Goal: Transaction & Acquisition: Purchase product/service

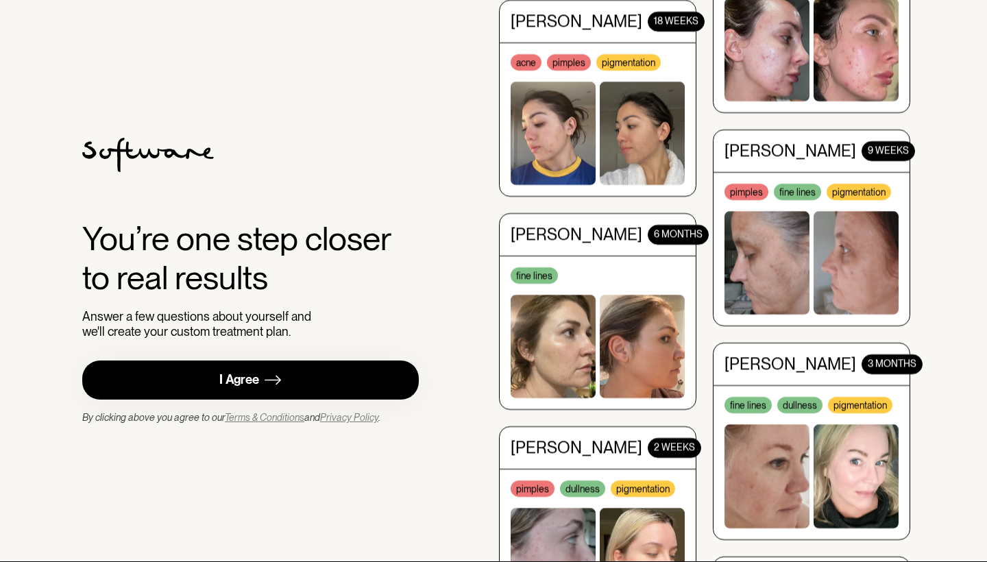
click at [233, 378] on div "I Agree" at bounding box center [239, 380] width 40 height 16
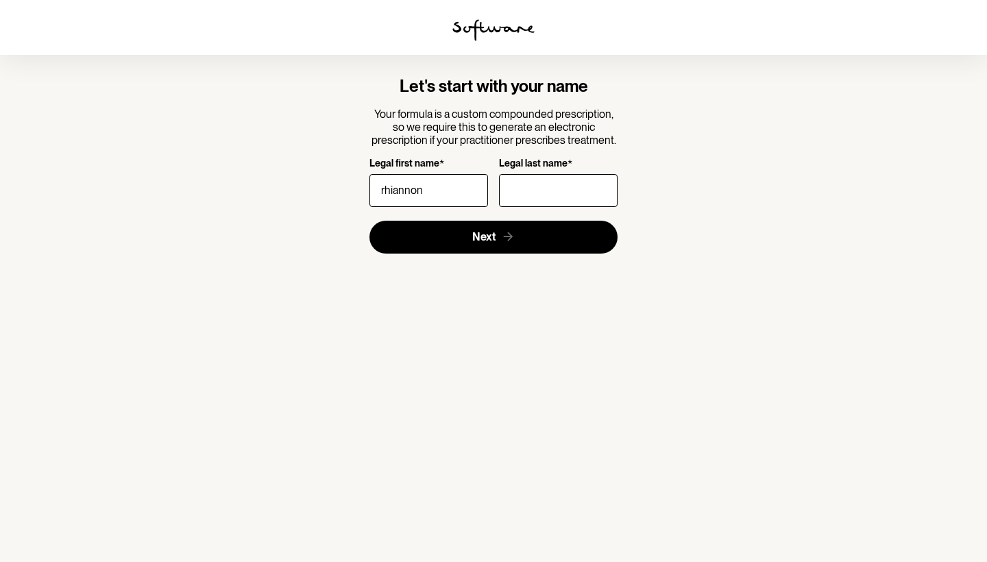
type input "[PERSON_NAME]"
drag, startPoint x: 0, startPoint y: 0, endPoint x: 537, endPoint y: 184, distance: 567.1
click at [537, 184] on input "Legal last name *" at bounding box center [558, 190] width 119 height 33
type input "[PERSON_NAME]"
click at [493, 236] on button "Next" at bounding box center [493, 237] width 249 height 33
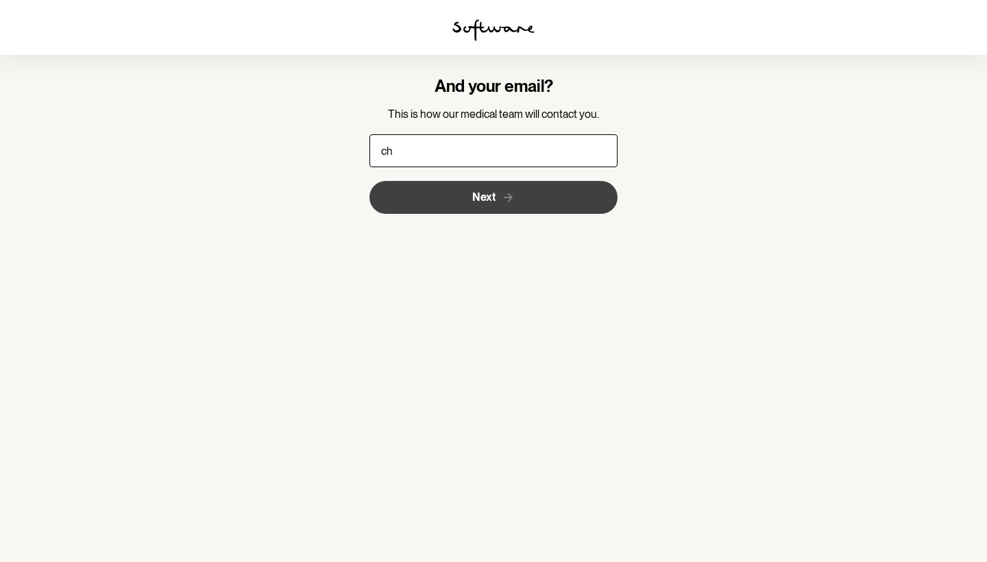
type input "c"
type input "[EMAIL_ADDRESS][DOMAIN_NAME]"
click at [485, 189] on button "Next" at bounding box center [493, 197] width 249 height 33
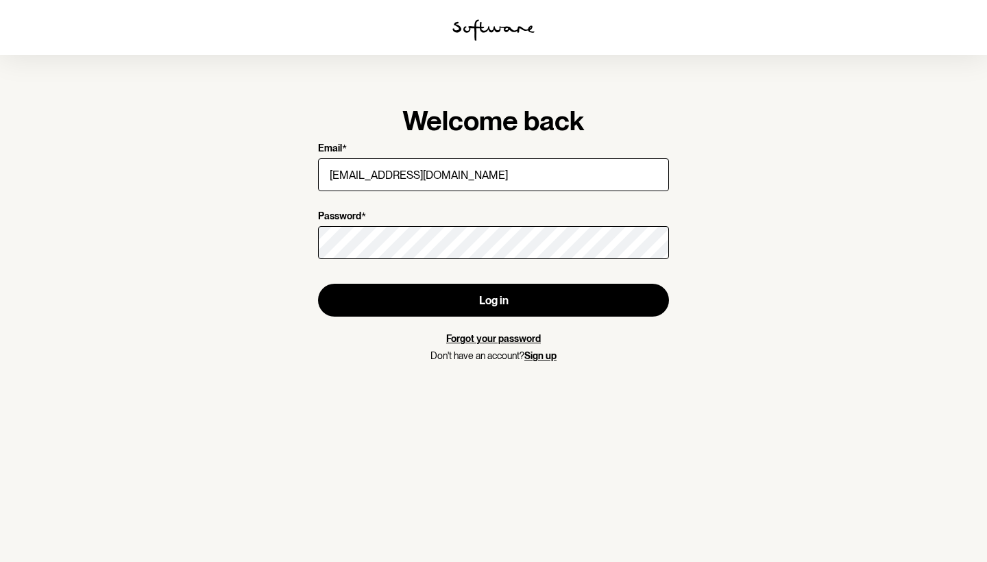
type input "[EMAIL_ADDRESS][DOMAIN_NAME]"
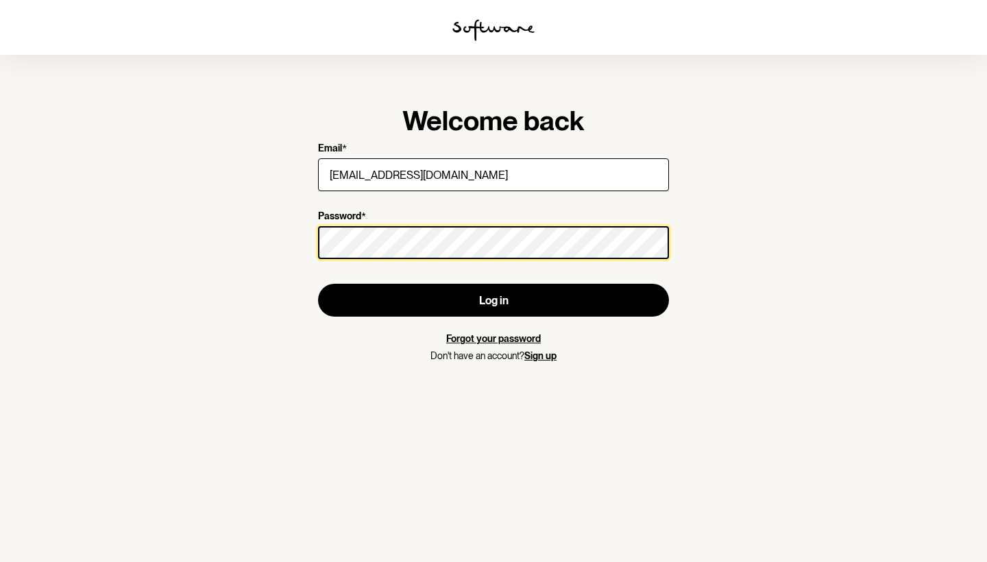
click at [493, 300] on button "Log in" at bounding box center [493, 300] width 351 height 33
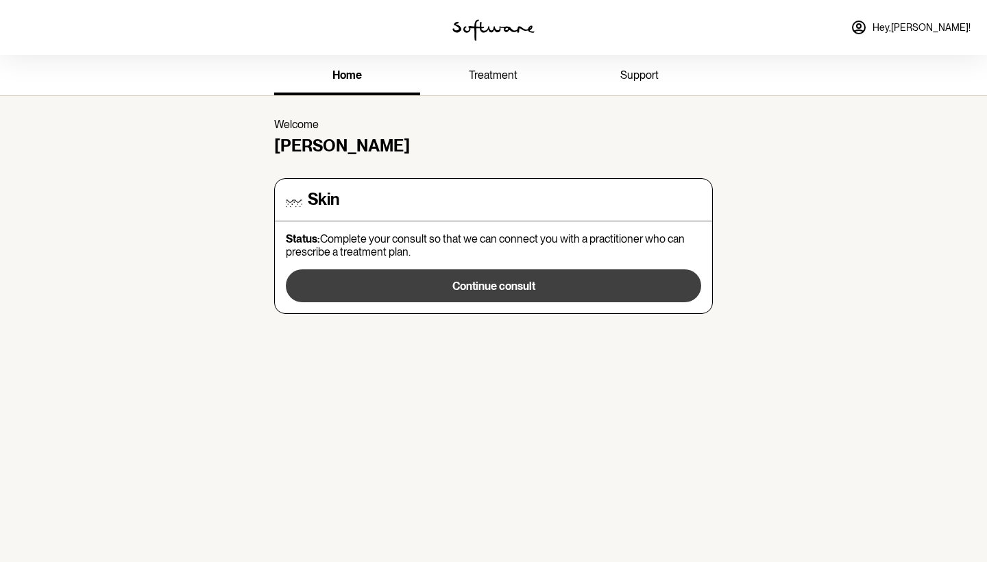
click at [449, 291] on button "Continue consult" at bounding box center [493, 285] width 415 height 33
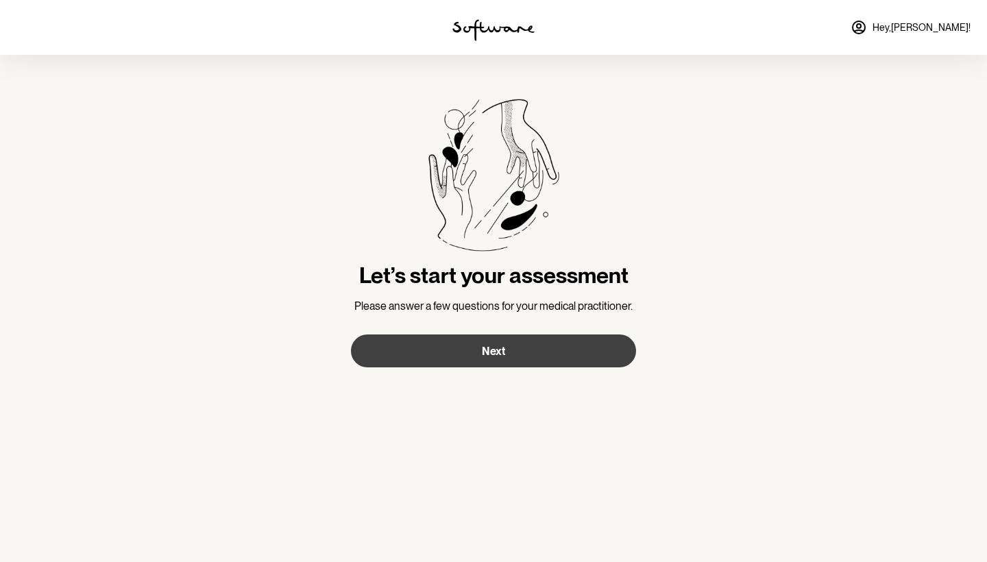
click at [466, 338] on button "Next" at bounding box center [493, 350] width 285 height 33
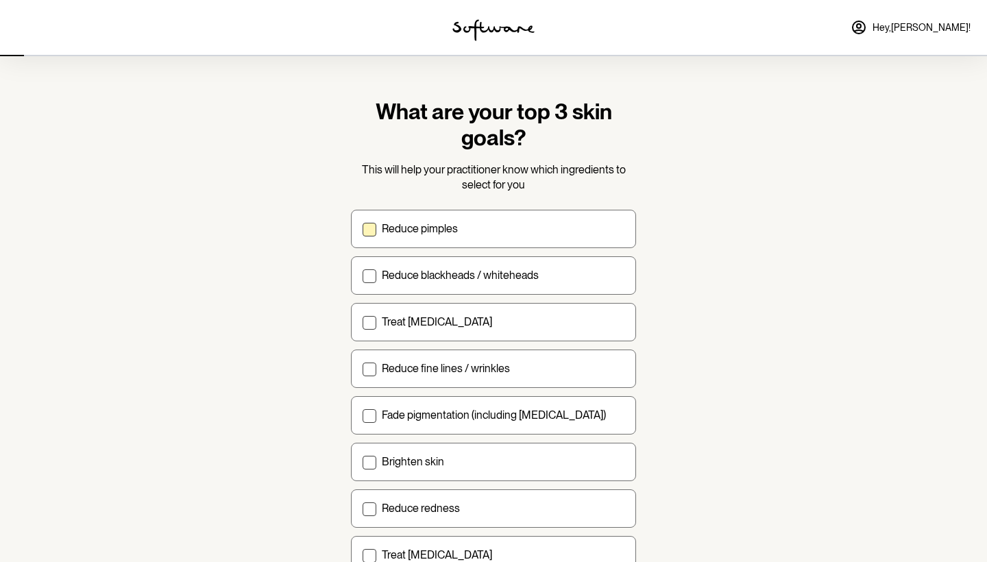
click at [431, 228] on p "Reduce pimples" at bounding box center [420, 228] width 76 height 13
click at [362, 228] on input "Reduce pimples" at bounding box center [362, 228] width 1 height 1
checkbox input "true"
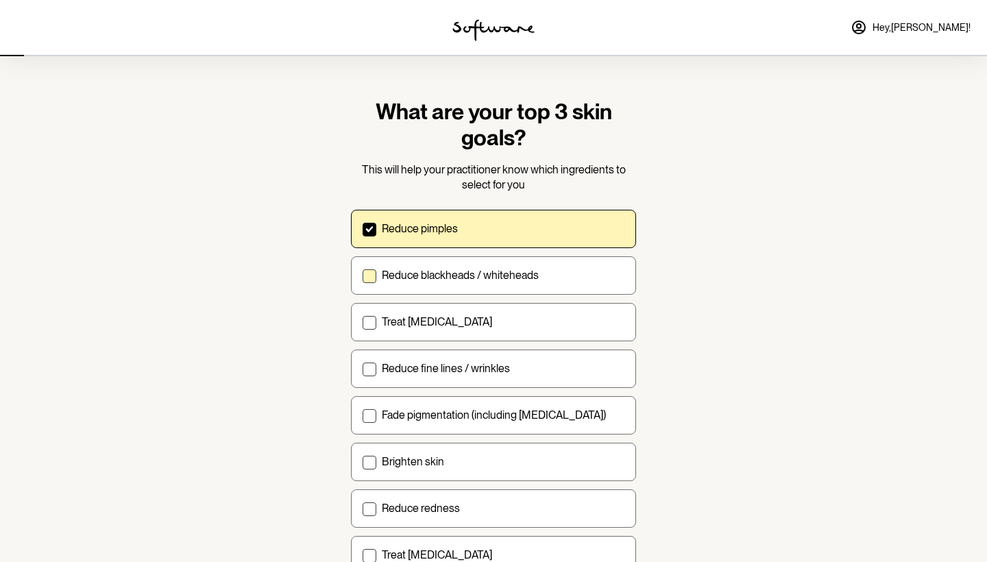
click at [426, 282] on label "Reduce blackheads / whiteheads" at bounding box center [493, 275] width 285 height 38
click at [362, 275] on input "Reduce blackheads / whiteheads" at bounding box center [362, 275] width 1 height 1
checkbox input "true"
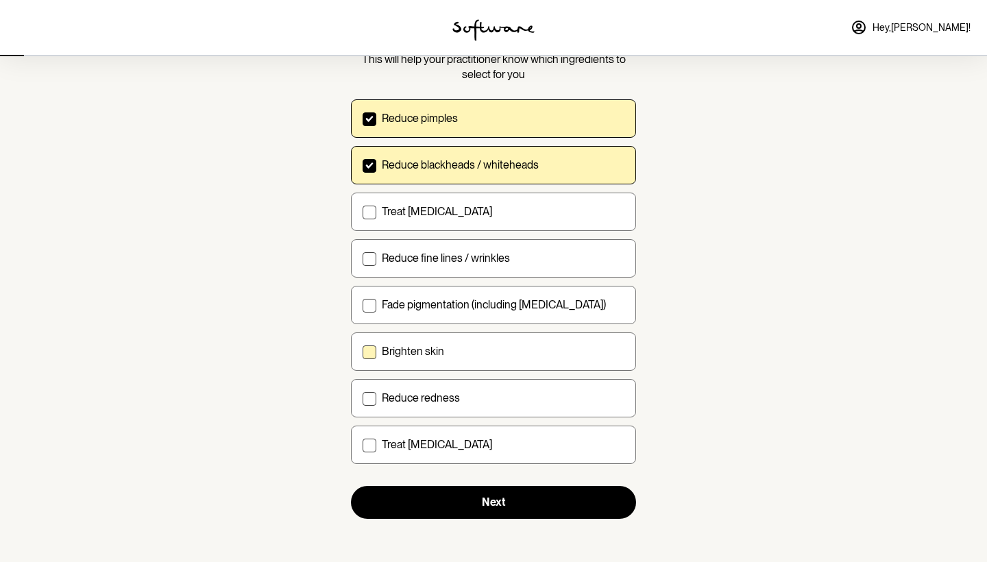
scroll to position [110, 0]
click at [426, 351] on p "Brighten skin" at bounding box center [413, 351] width 62 height 13
click at [362, 352] on input "Brighten skin" at bounding box center [362, 352] width 1 height 1
checkbox input "true"
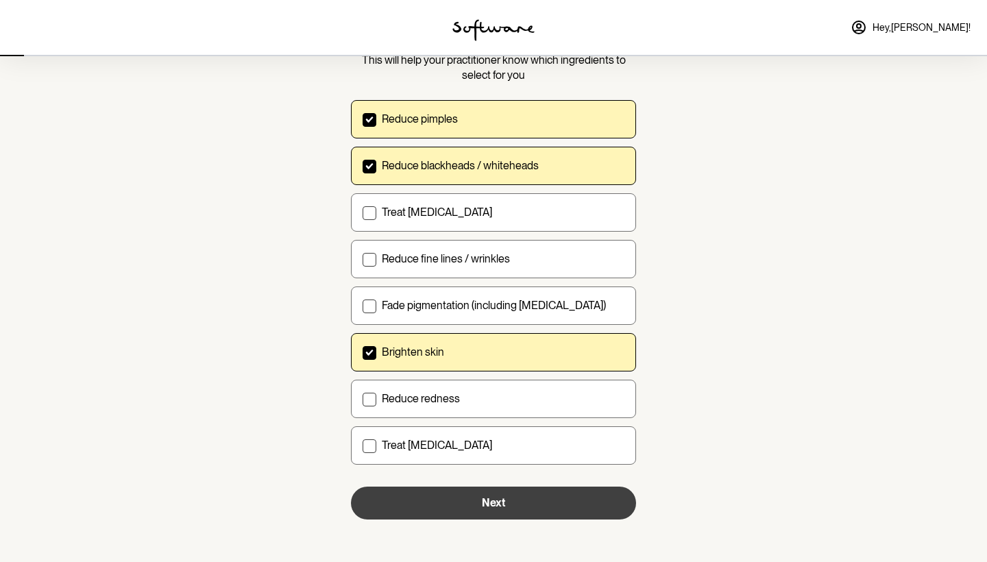
click at [433, 512] on button "Next" at bounding box center [493, 502] width 285 height 33
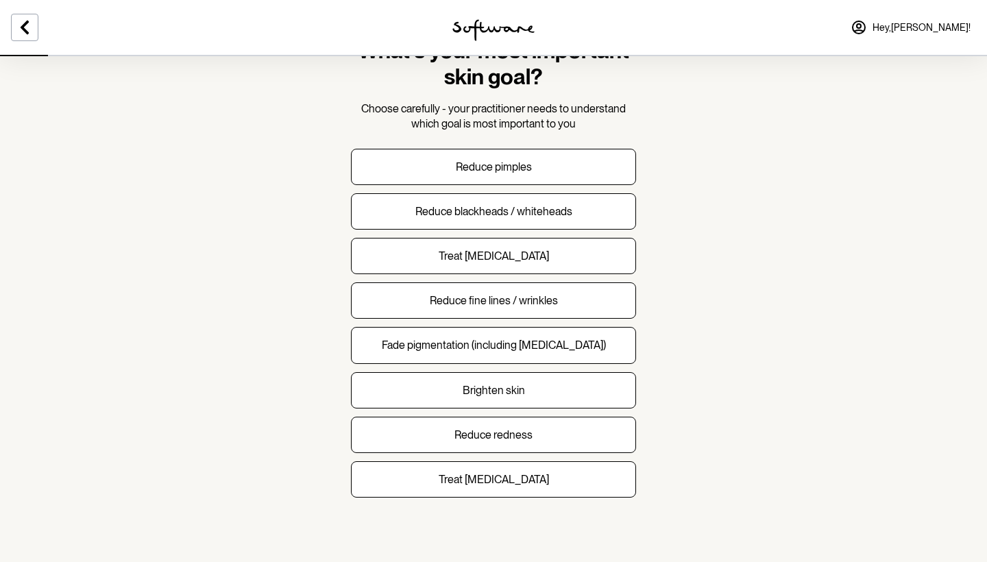
scroll to position [60, 0]
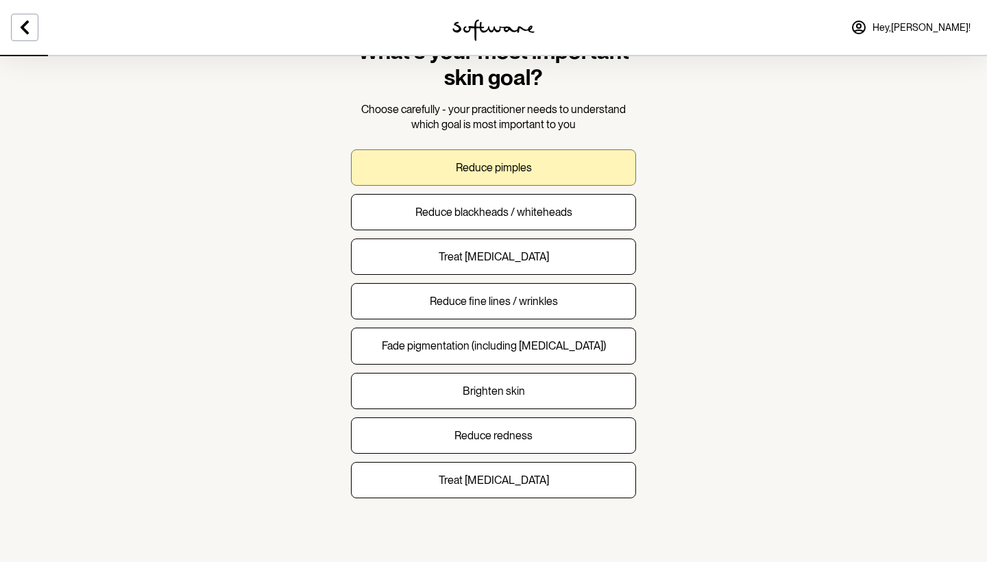
click at [377, 172] on button "Reduce pimples" at bounding box center [493, 167] width 285 height 36
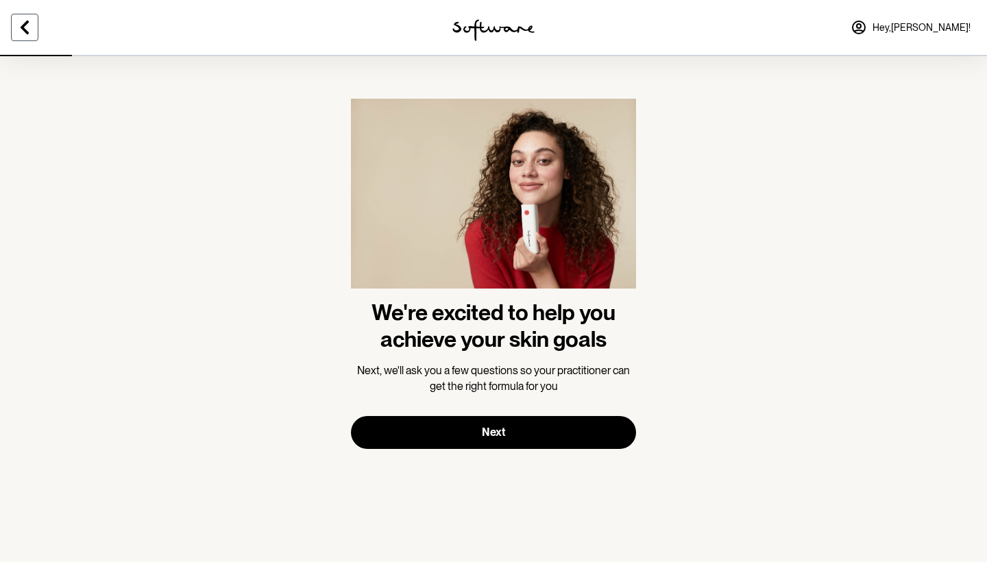
click at [19, 22] on icon at bounding box center [24, 27] width 16 height 16
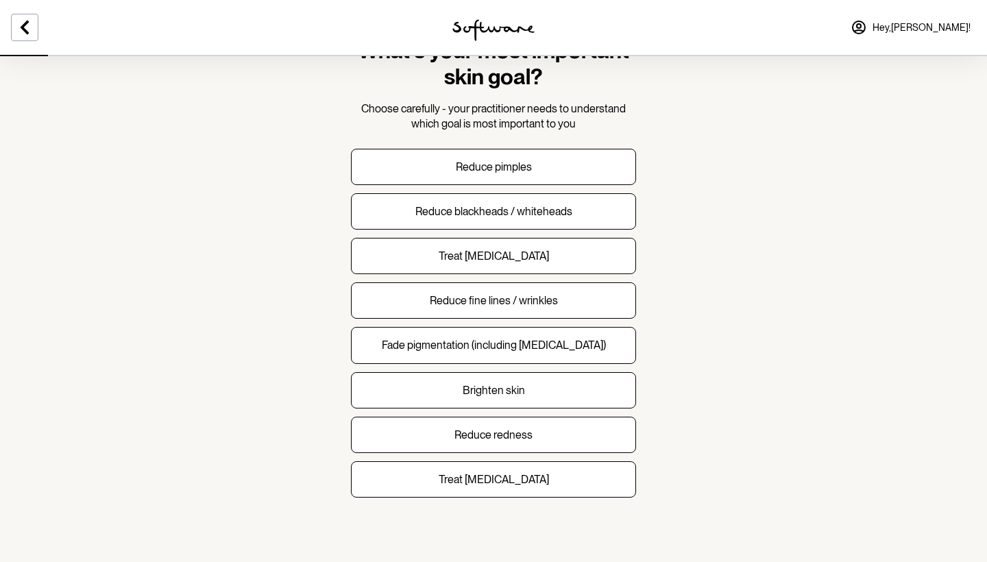
scroll to position [60, 0]
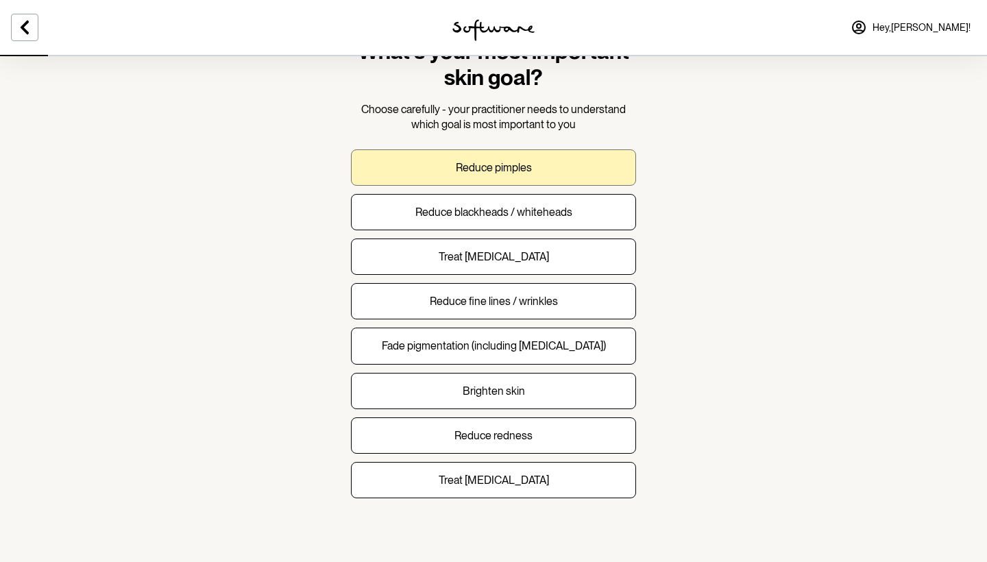
click at [399, 173] on button "Reduce pimples" at bounding box center [493, 167] width 285 height 36
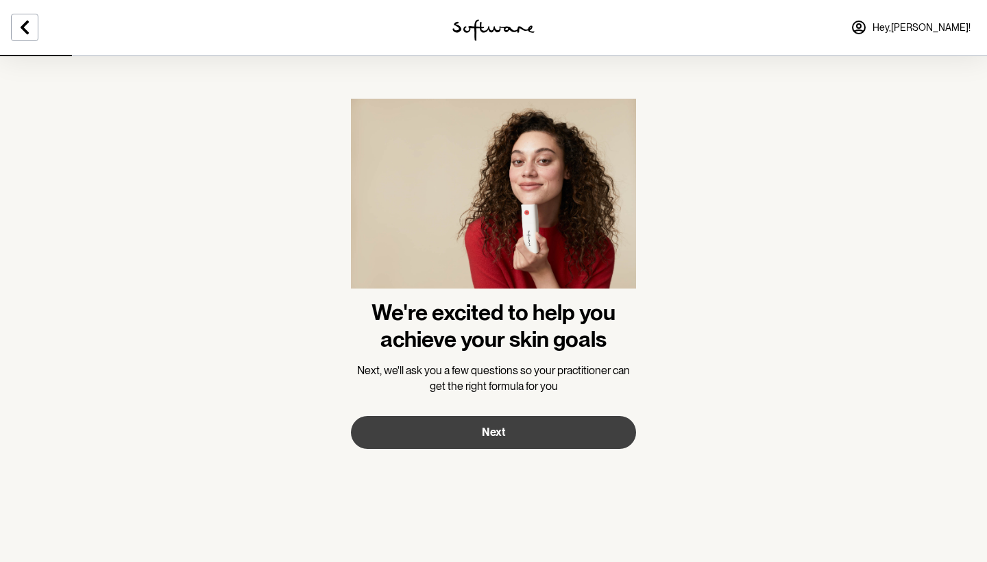
click at [432, 428] on button "Next" at bounding box center [493, 432] width 285 height 33
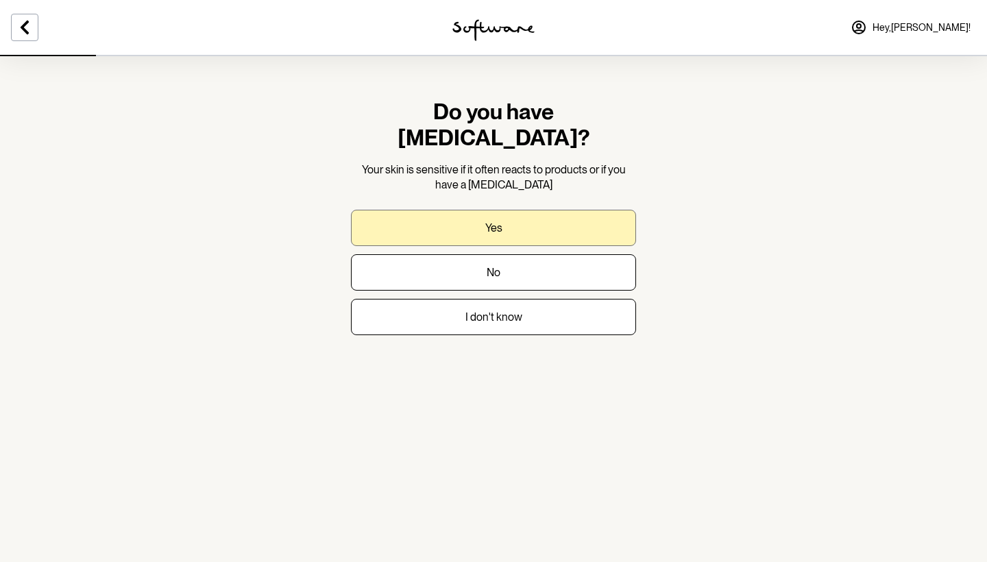
click at [406, 210] on button "Yes" at bounding box center [493, 228] width 285 height 36
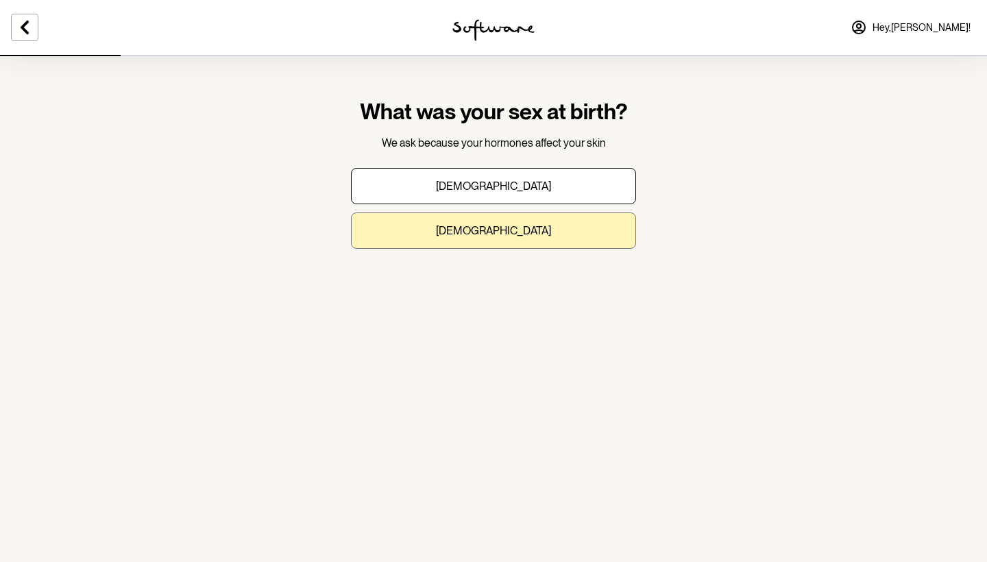
click at [429, 241] on button "[DEMOGRAPHIC_DATA]" at bounding box center [493, 230] width 285 height 36
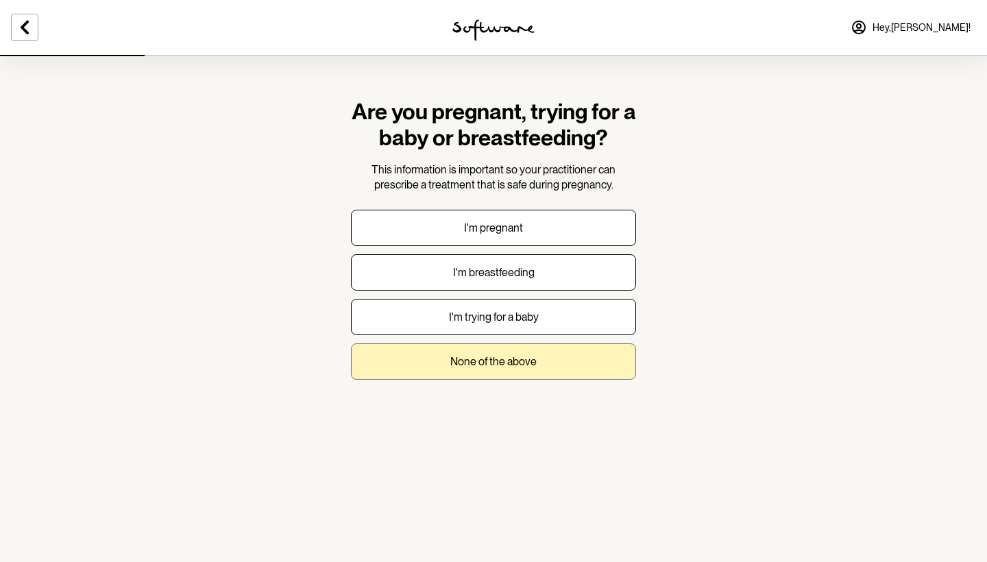
click at [427, 363] on button "None of the above" at bounding box center [493, 361] width 285 height 36
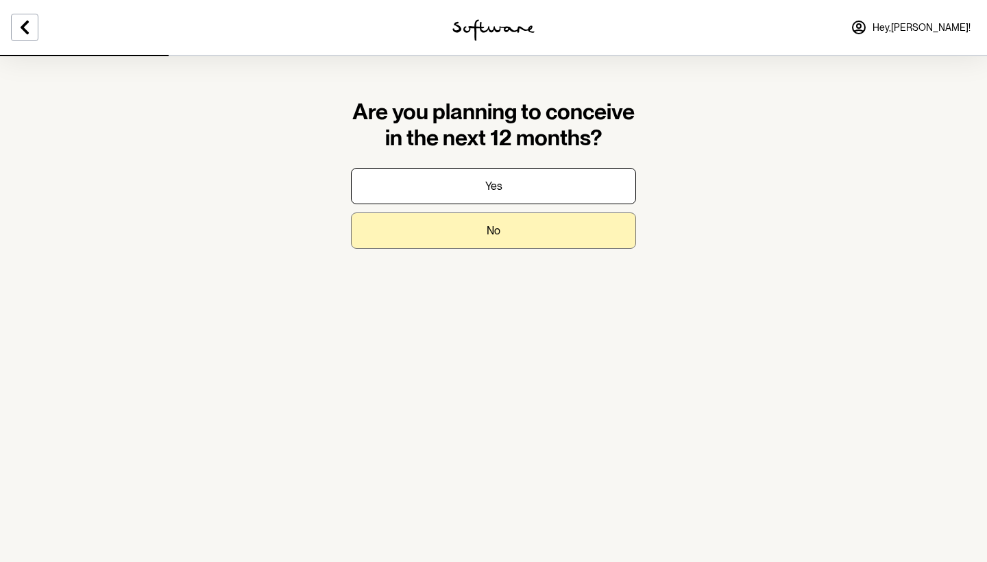
click at [430, 239] on button "No" at bounding box center [493, 230] width 285 height 36
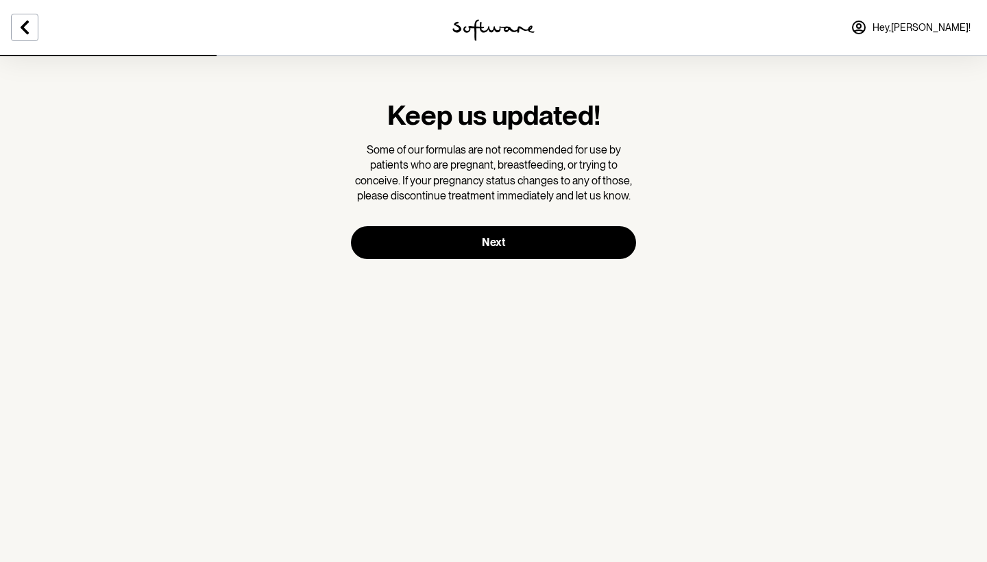
click at [430, 239] on button "Next" at bounding box center [493, 242] width 285 height 33
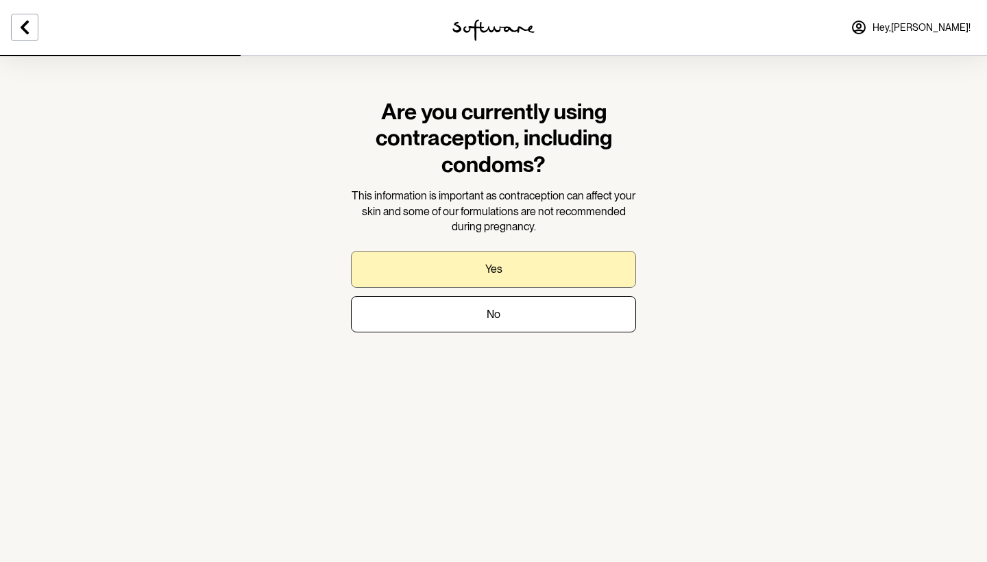
click at [452, 264] on button "Yes" at bounding box center [493, 269] width 285 height 36
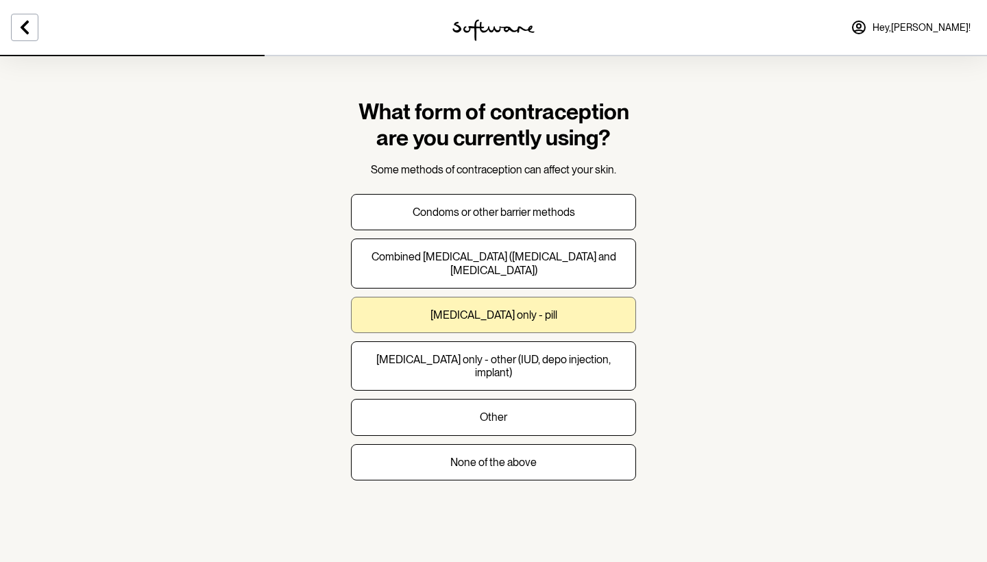
click at [415, 309] on button "[MEDICAL_DATA] only - pill" at bounding box center [493, 315] width 285 height 36
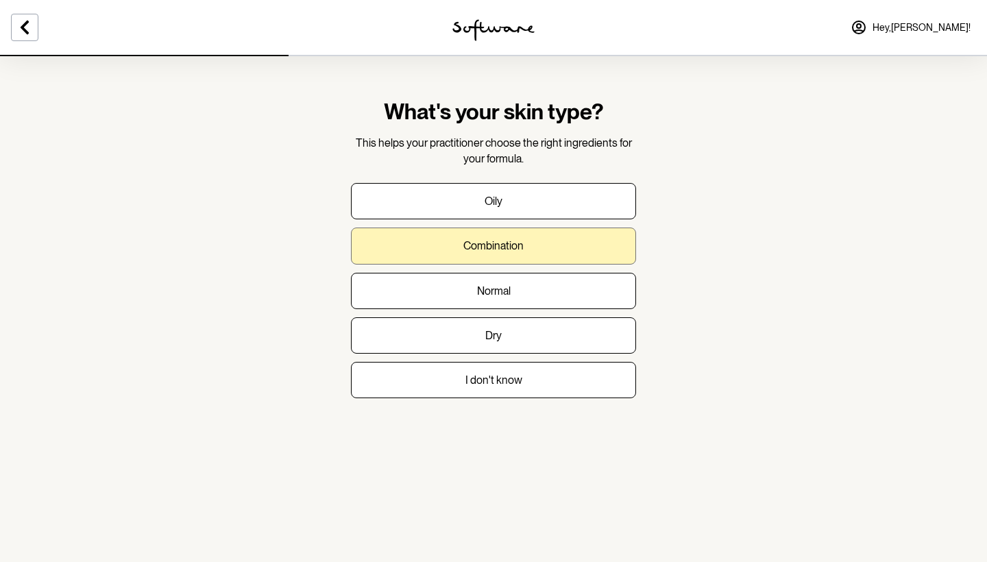
click at [404, 241] on button "Combination" at bounding box center [493, 245] width 285 height 36
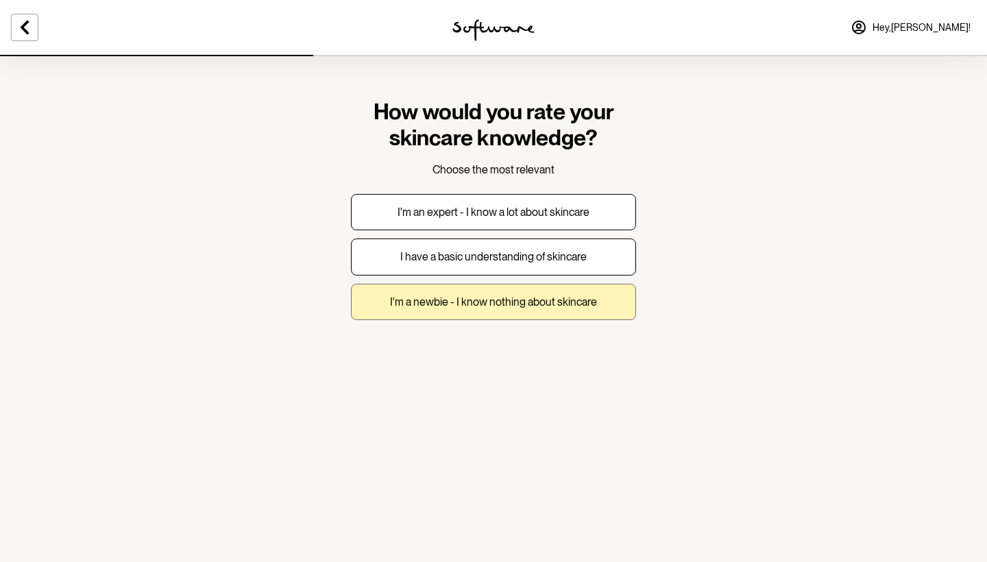
click at [420, 296] on p "I'm a newbie - I know nothing about skincare" at bounding box center [493, 301] width 207 height 13
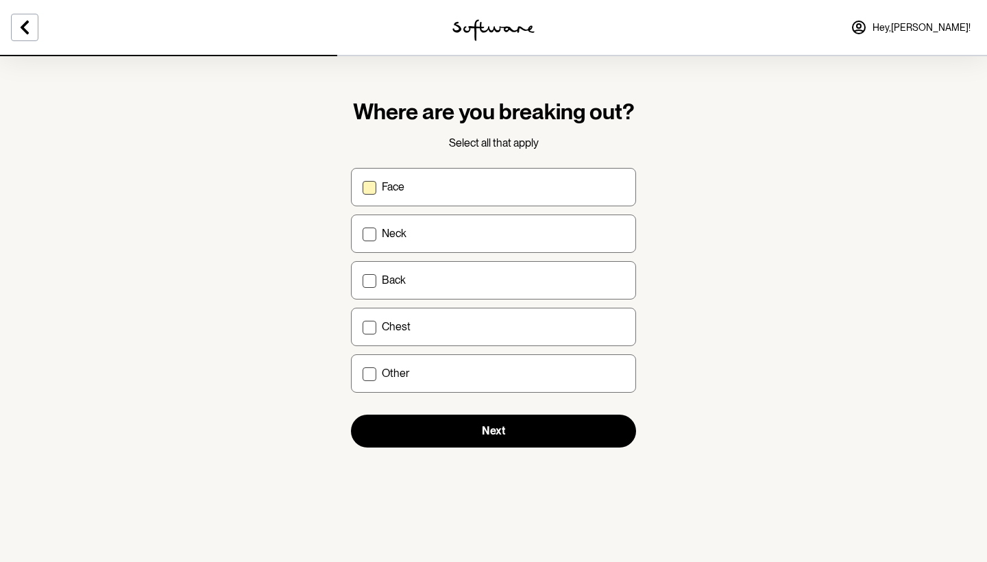
click at [371, 184] on span at bounding box center [369, 188] width 14 height 14
click at [362, 186] on input "Face" at bounding box center [362, 186] width 1 height 1
checkbox input "true"
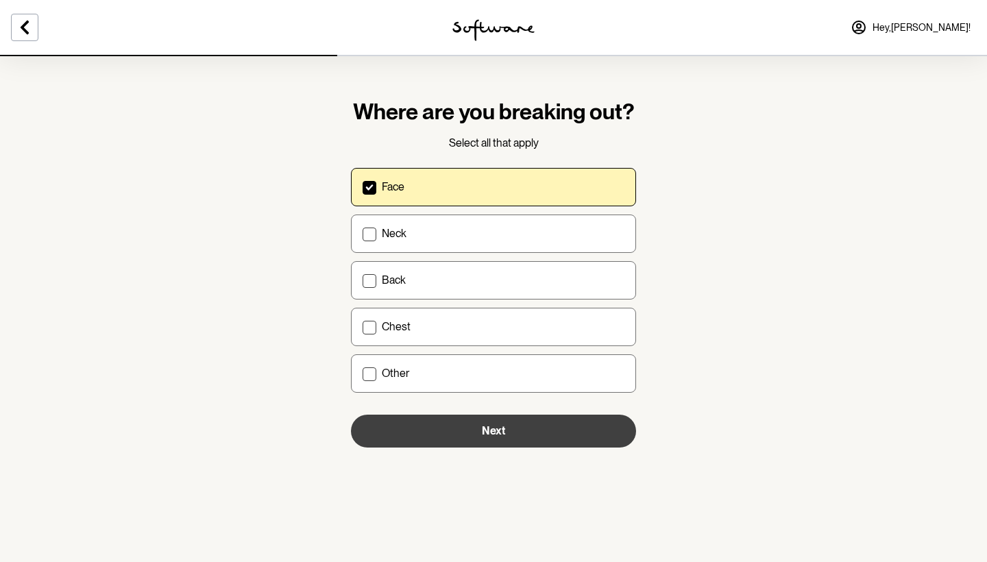
click at [428, 439] on button "Next" at bounding box center [493, 431] width 285 height 33
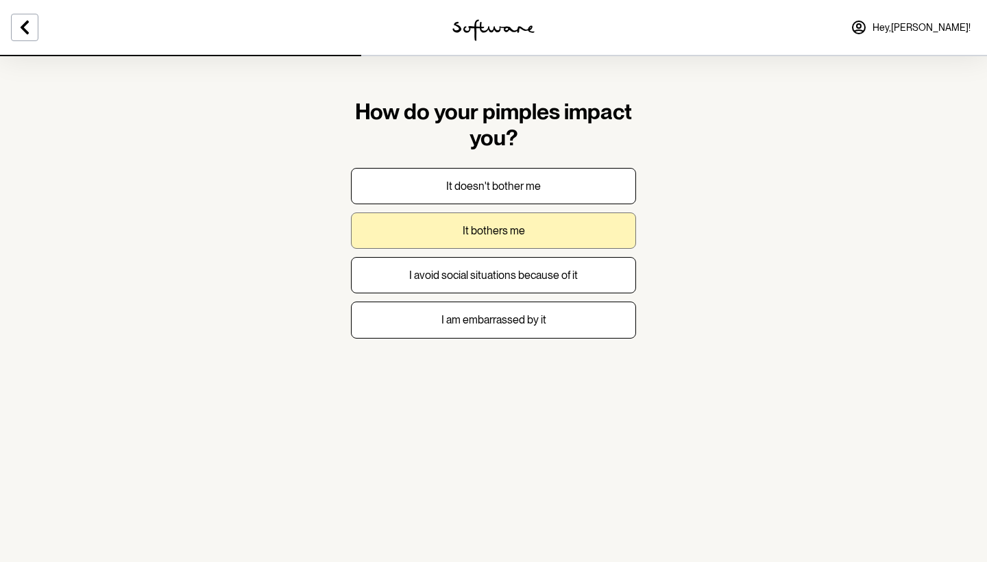
click at [428, 226] on button "It bothers me" at bounding box center [493, 230] width 285 height 36
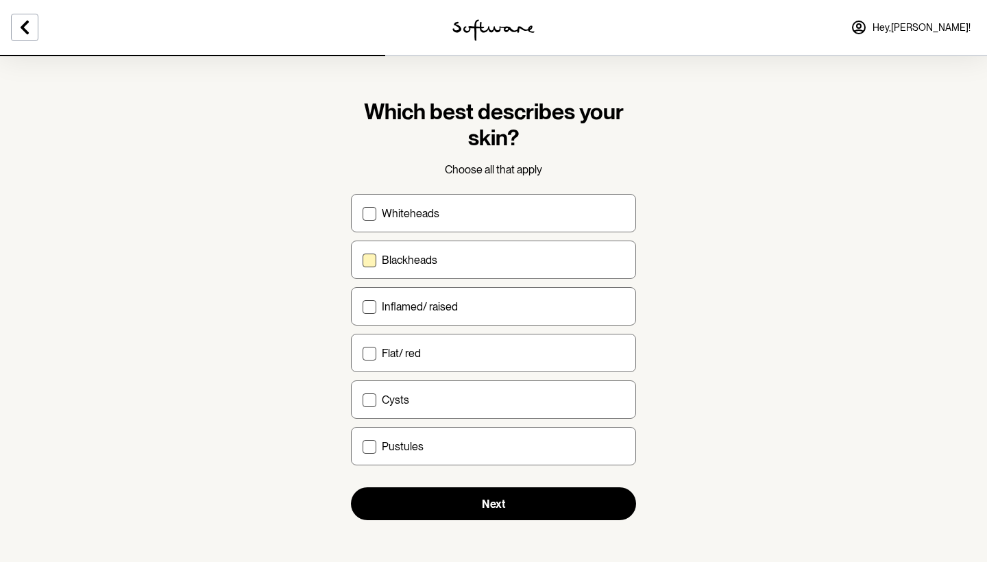
click at [375, 271] on label "Blackheads" at bounding box center [493, 260] width 285 height 38
click at [362, 260] on input "Blackheads" at bounding box center [362, 260] width 1 height 1
checkbox input "true"
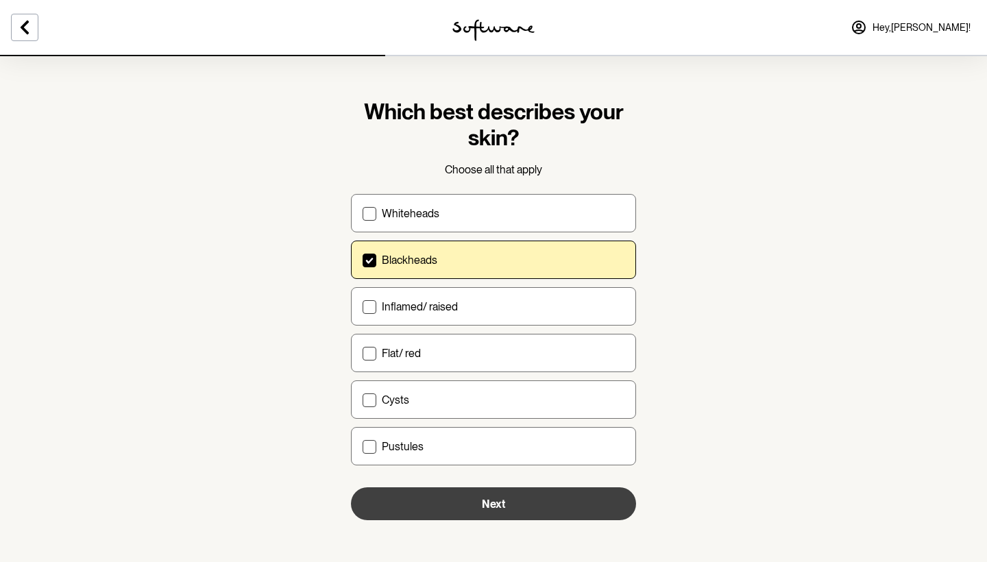
click at [408, 509] on button "Next" at bounding box center [493, 503] width 285 height 33
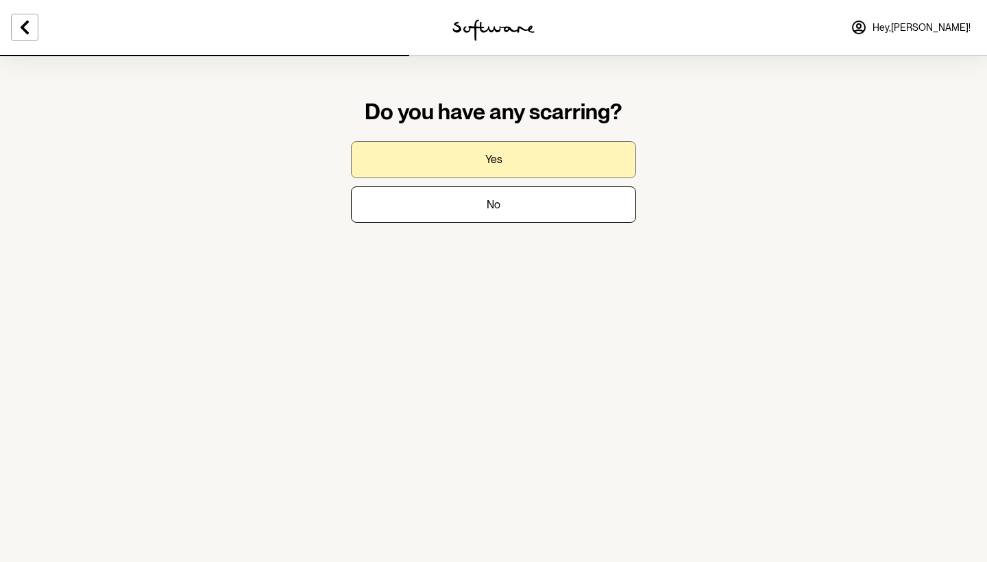
click at [430, 169] on button "Yes" at bounding box center [493, 159] width 285 height 36
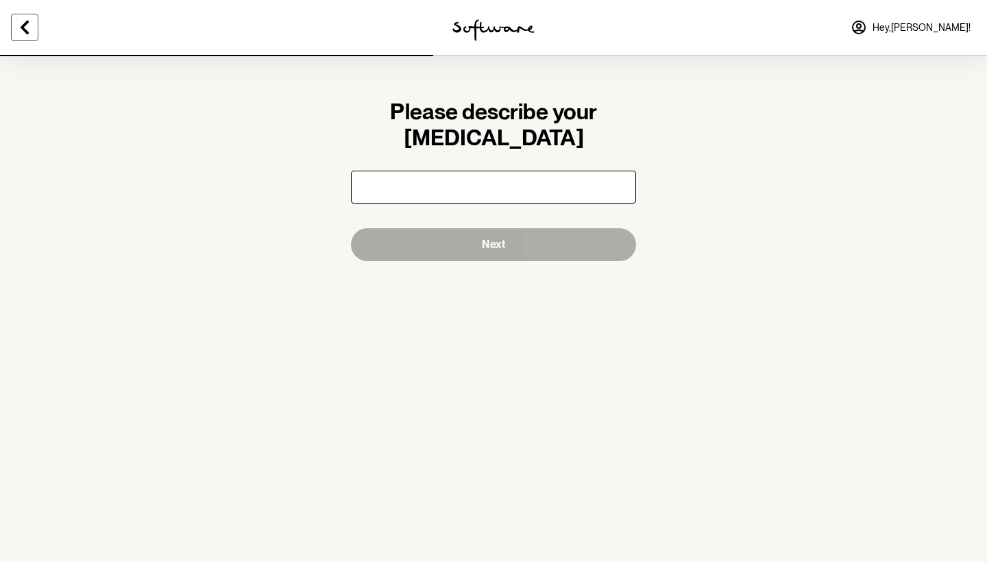
click at [25, 31] on icon at bounding box center [25, 28] width 8 height 14
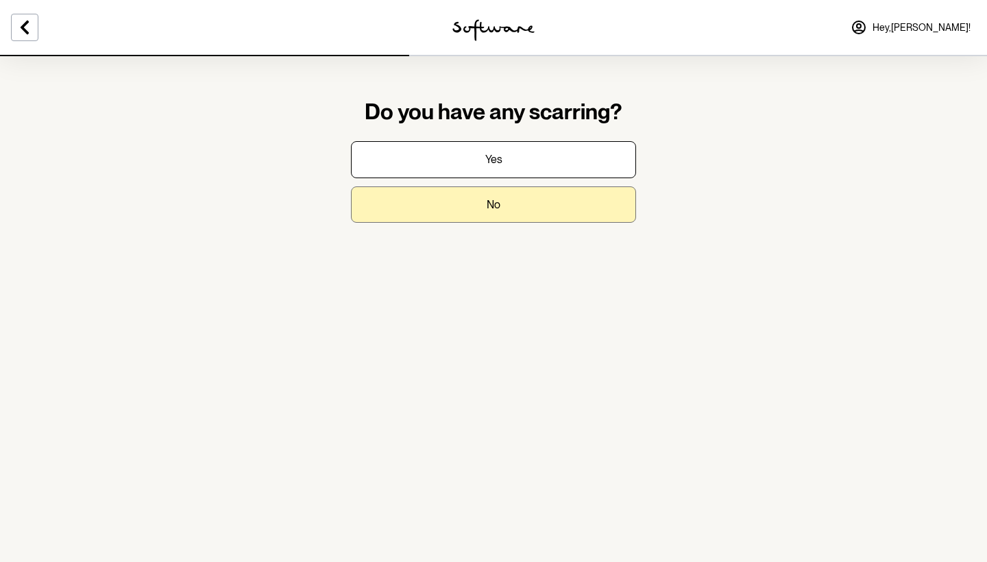
click at [415, 203] on button "No" at bounding box center [493, 204] width 285 height 36
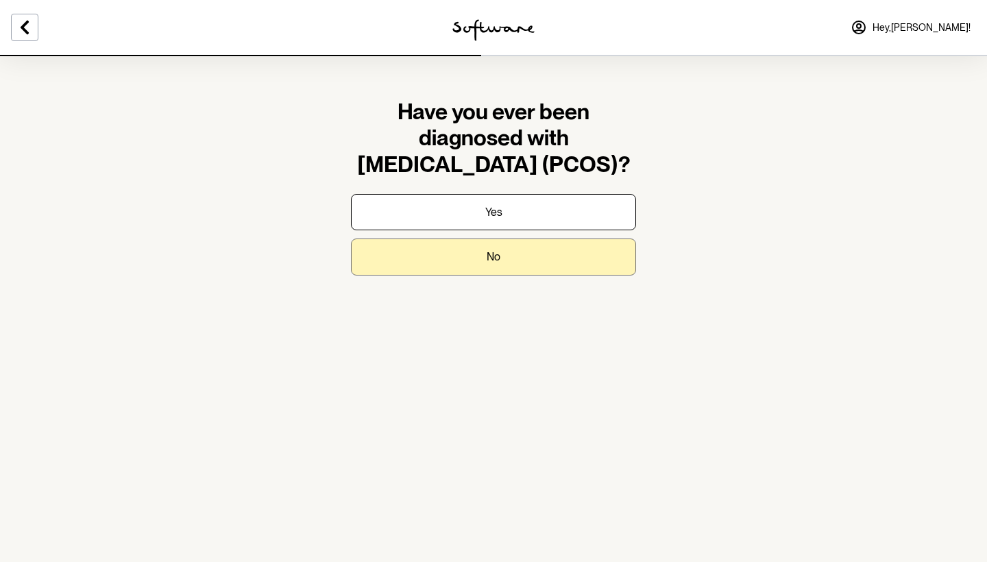
click at [407, 258] on button "No" at bounding box center [493, 256] width 285 height 36
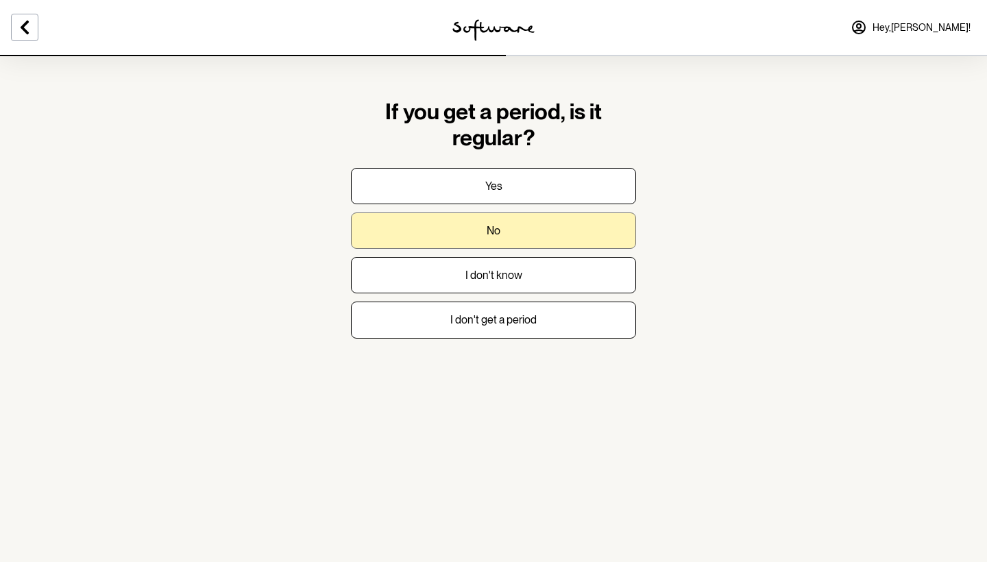
click at [421, 225] on button "No" at bounding box center [493, 230] width 285 height 36
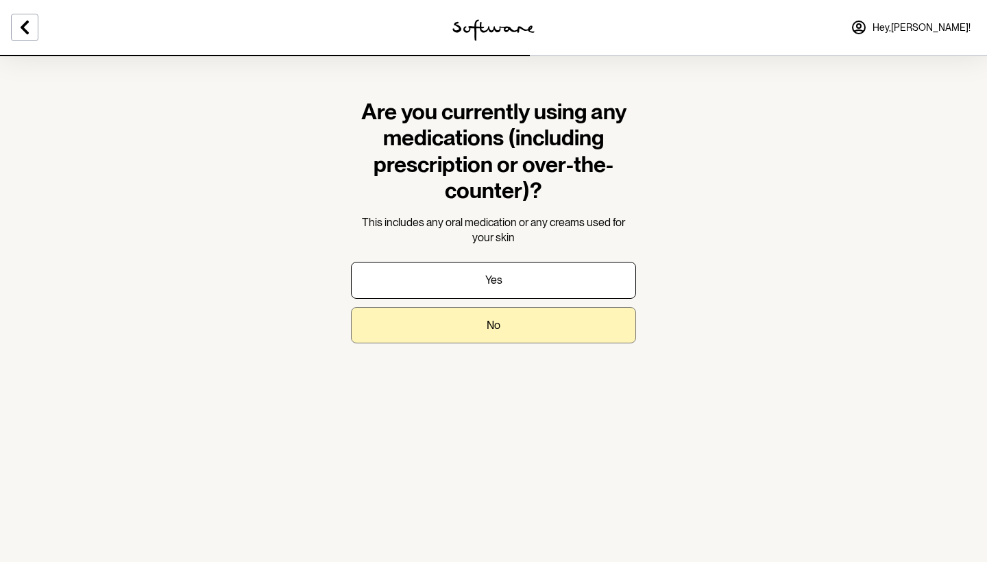
click at [465, 326] on button "No" at bounding box center [493, 325] width 285 height 36
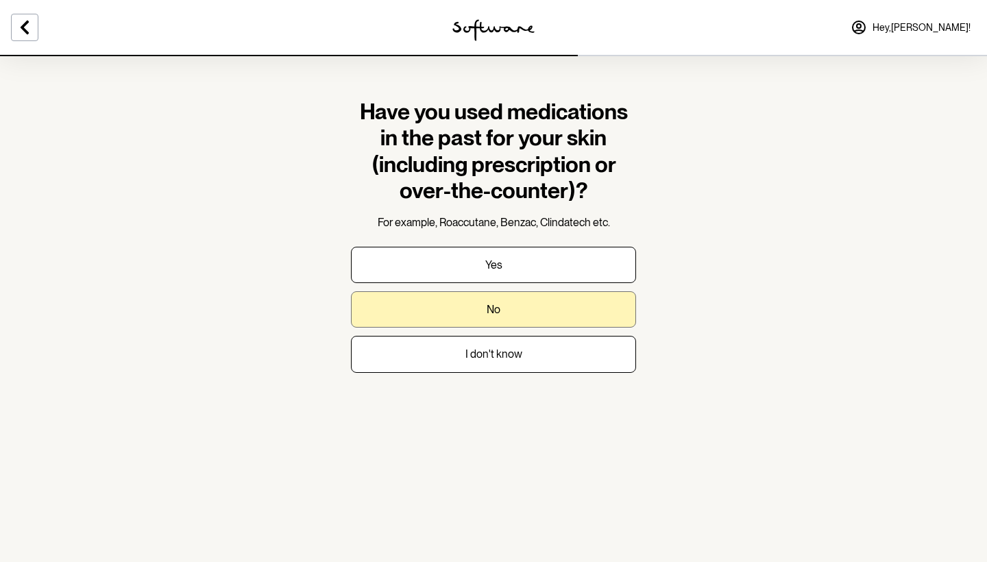
click at [455, 314] on button "No" at bounding box center [493, 309] width 285 height 36
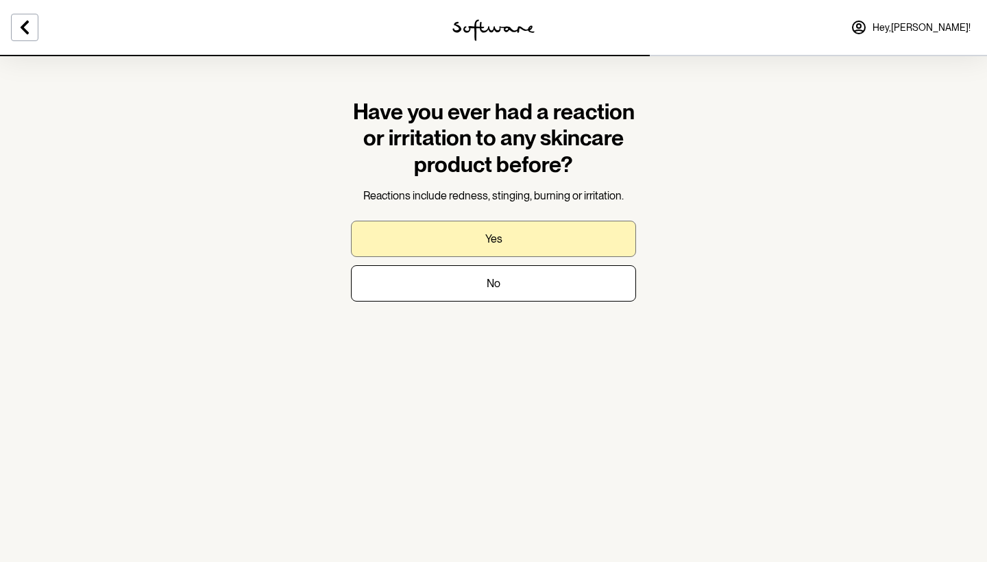
click at [409, 230] on button "Yes" at bounding box center [493, 239] width 285 height 36
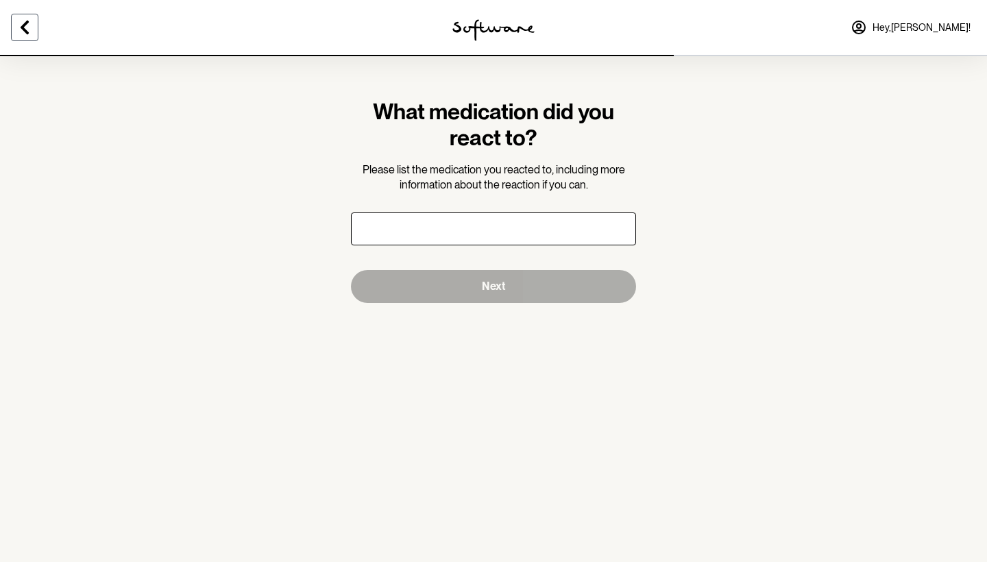
click at [25, 26] on icon at bounding box center [25, 28] width 8 height 14
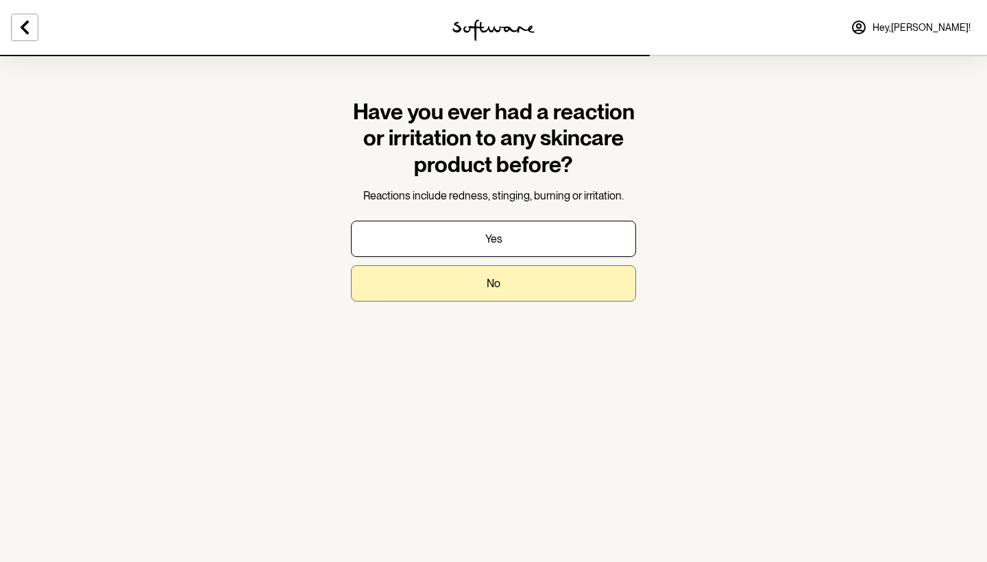
click at [432, 277] on button "No" at bounding box center [493, 283] width 285 height 36
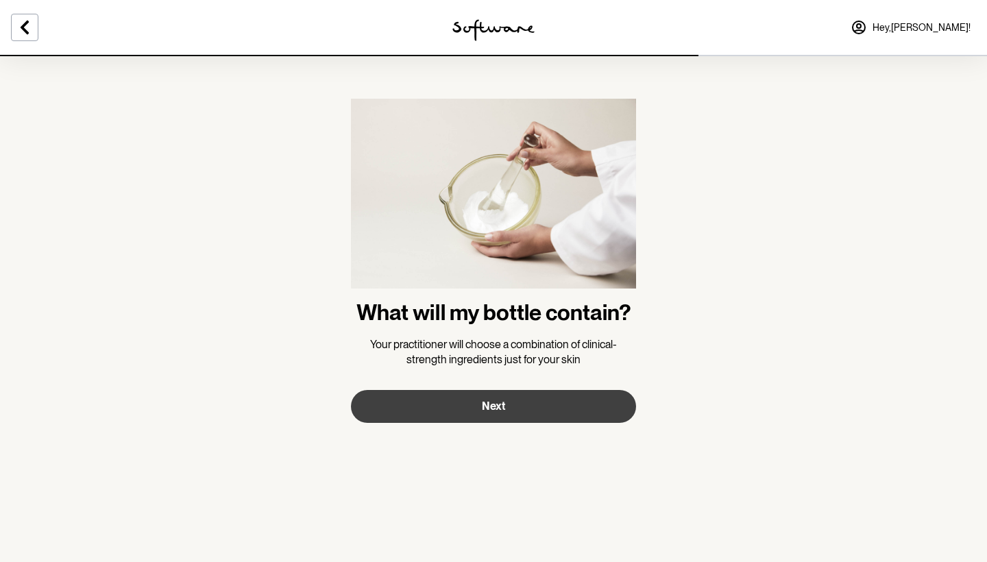
click at [489, 404] on span "Next" at bounding box center [493, 405] width 23 height 13
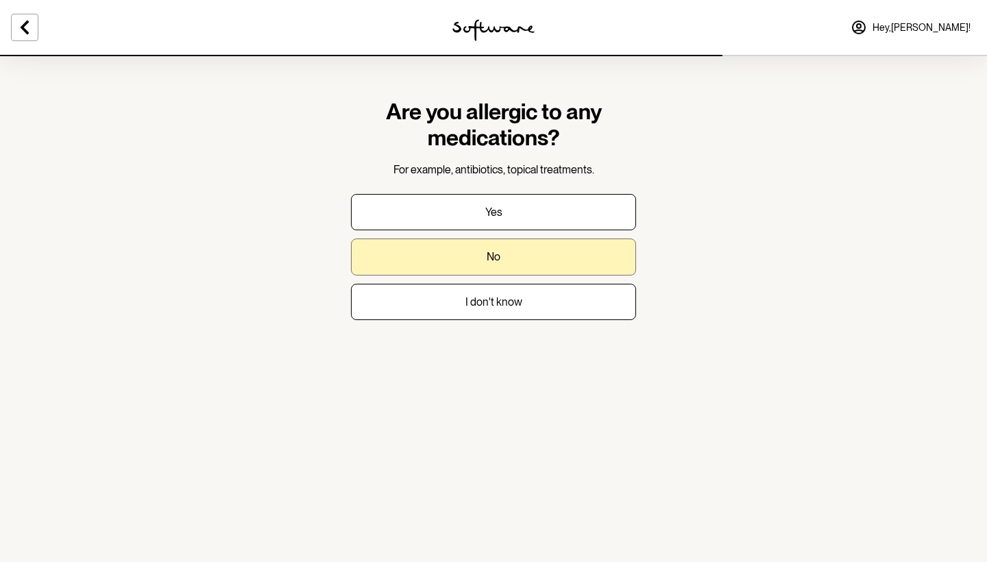
click at [476, 269] on button "No" at bounding box center [493, 256] width 285 height 36
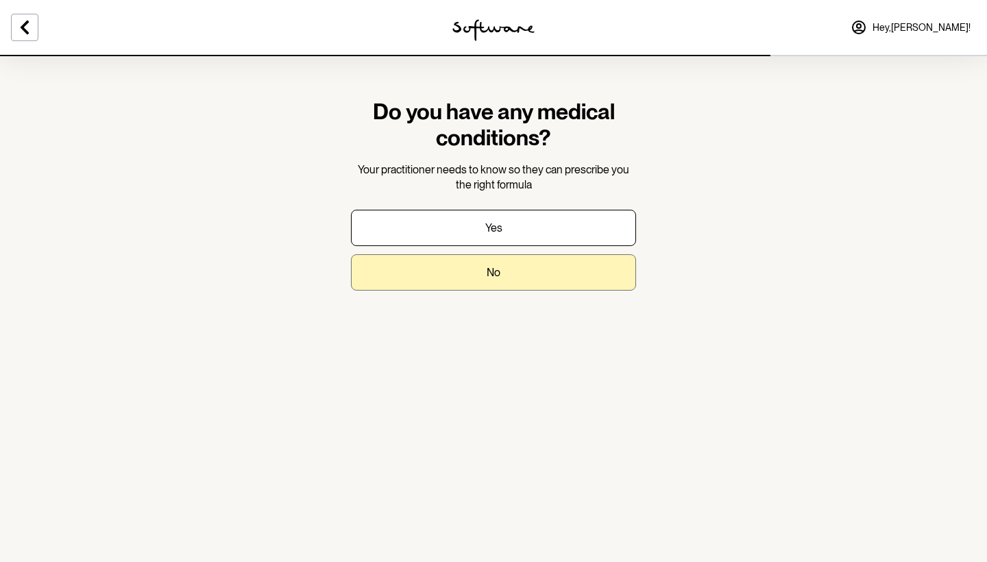
click at [466, 267] on button "No" at bounding box center [493, 272] width 285 height 36
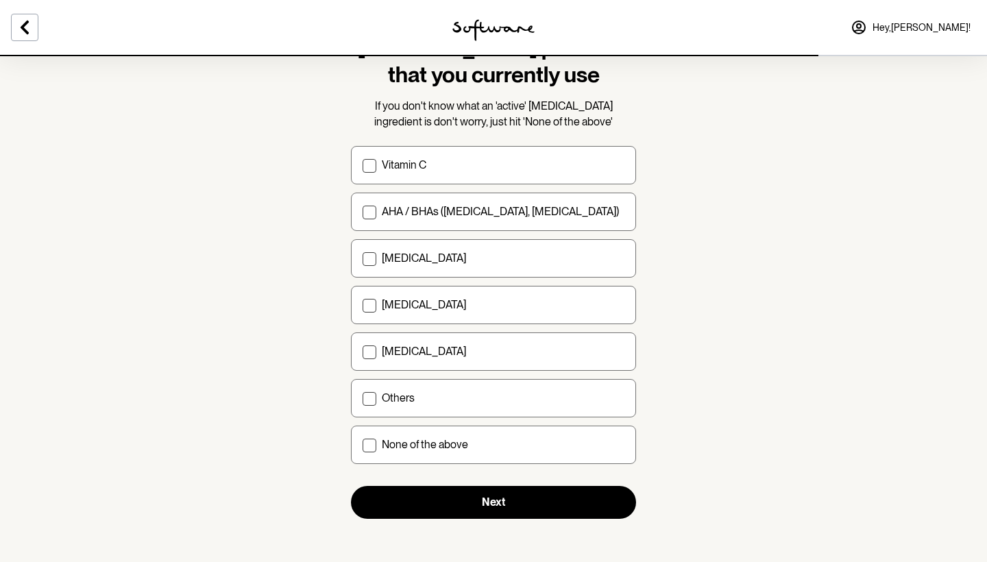
scroll to position [89, 0]
click at [384, 167] on p "Vitamin C" at bounding box center [404, 165] width 45 height 13
click at [362, 167] on input "Vitamin C" at bounding box center [362, 166] width 1 height 1
checkbox input "true"
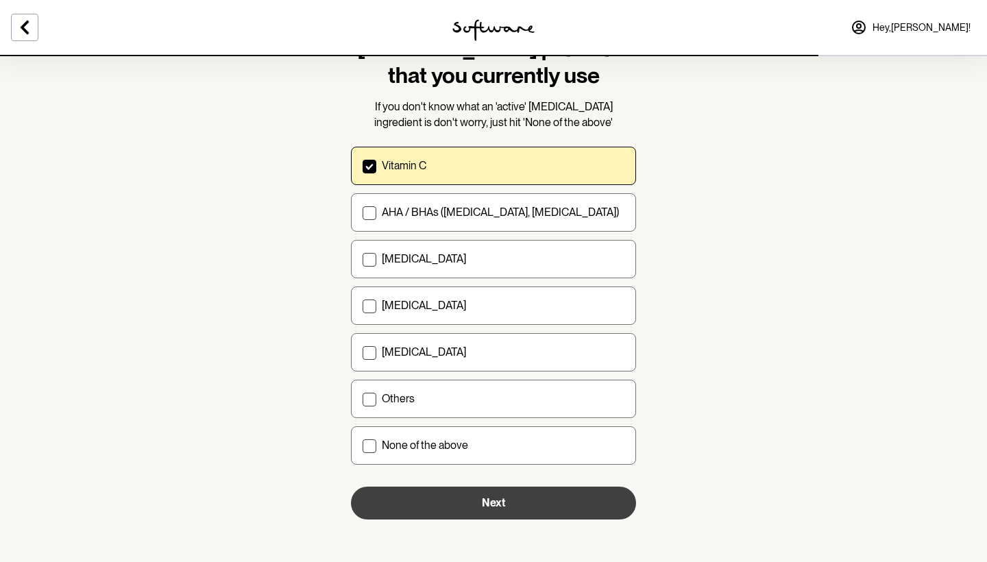
click at [446, 510] on button "Next" at bounding box center [493, 502] width 285 height 33
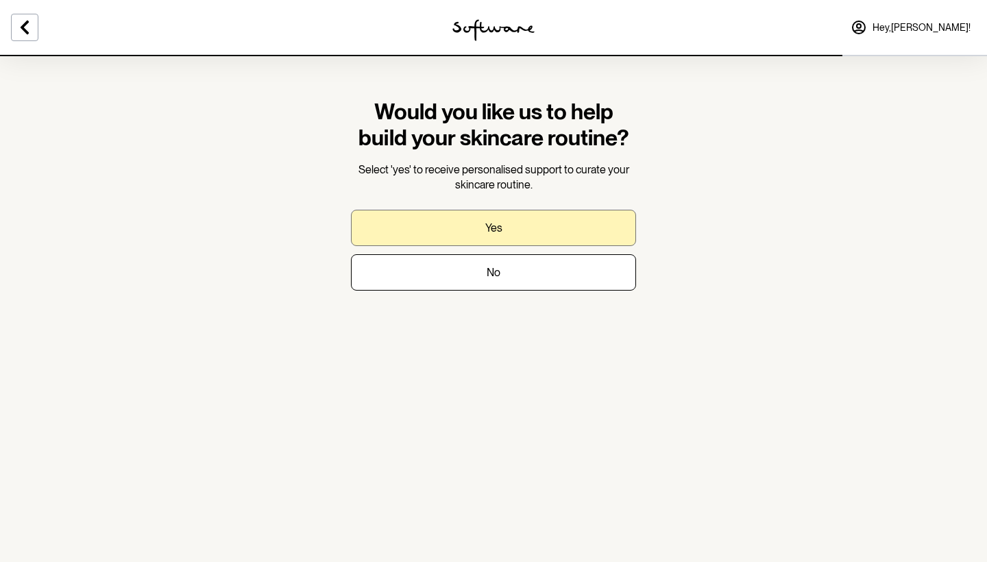
click at [400, 230] on button "Yes" at bounding box center [493, 228] width 285 height 36
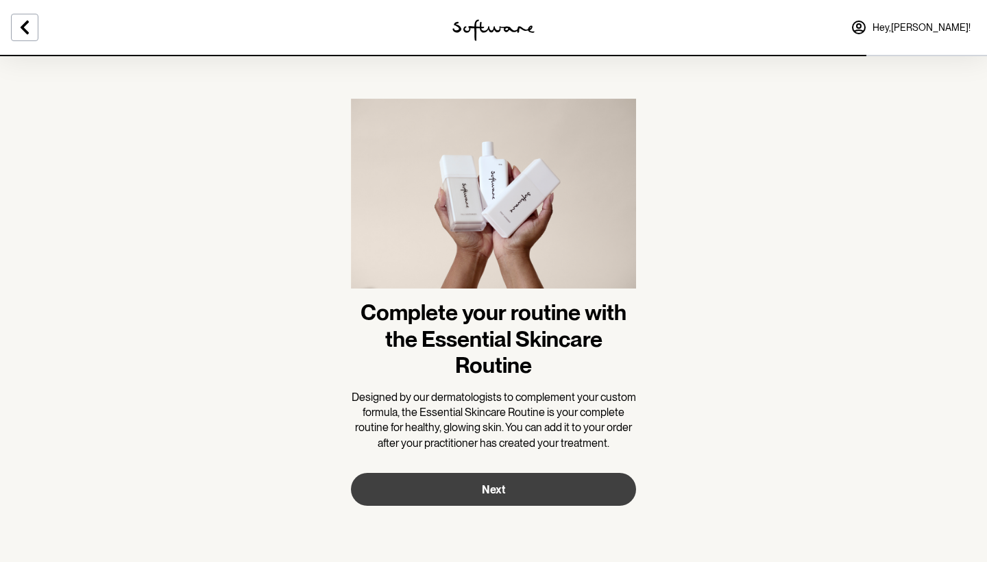
click at [454, 497] on button "Next" at bounding box center [493, 489] width 285 height 33
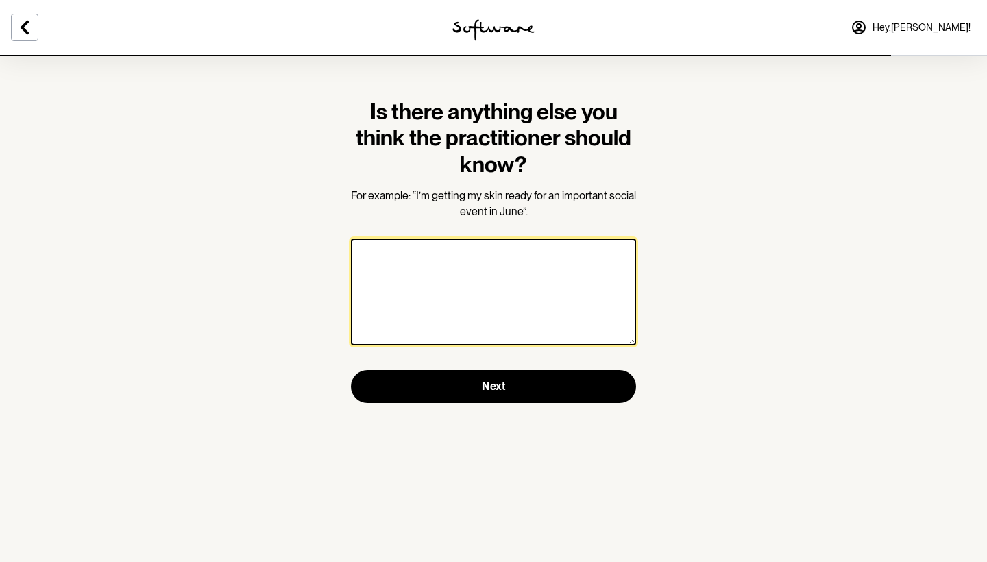
click at [374, 254] on textarea at bounding box center [493, 291] width 285 height 107
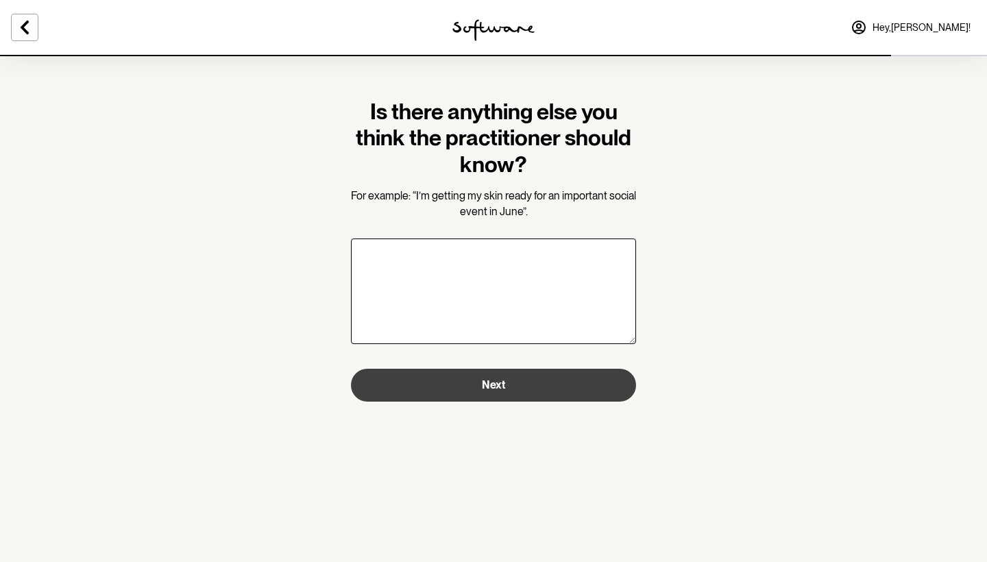
click at [442, 388] on button "Next" at bounding box center [493, 385] width 285 height 33
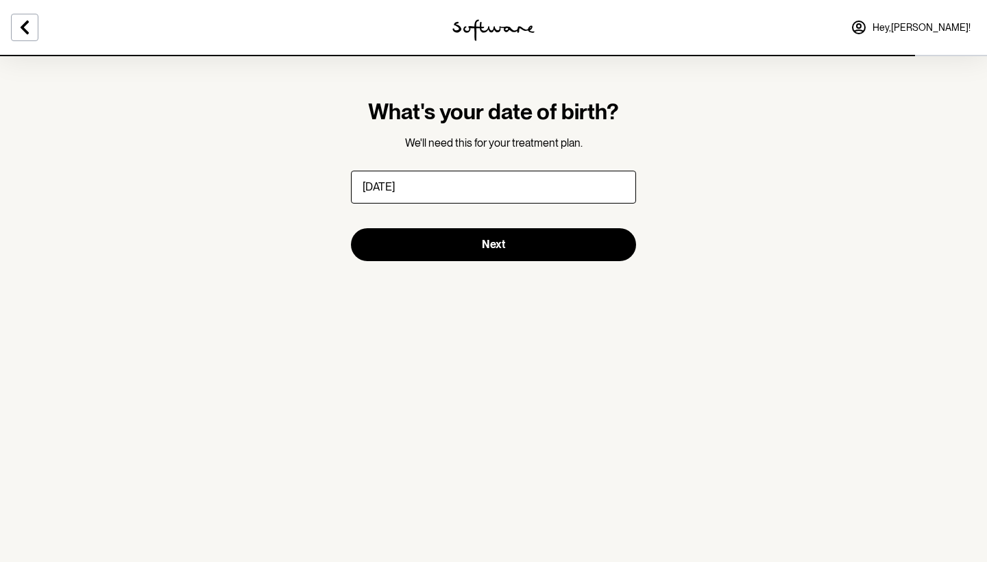
type input "[DATE]"
click at [493, 244] on button "Next" at bounding box center [493, 244] width 285 height 33
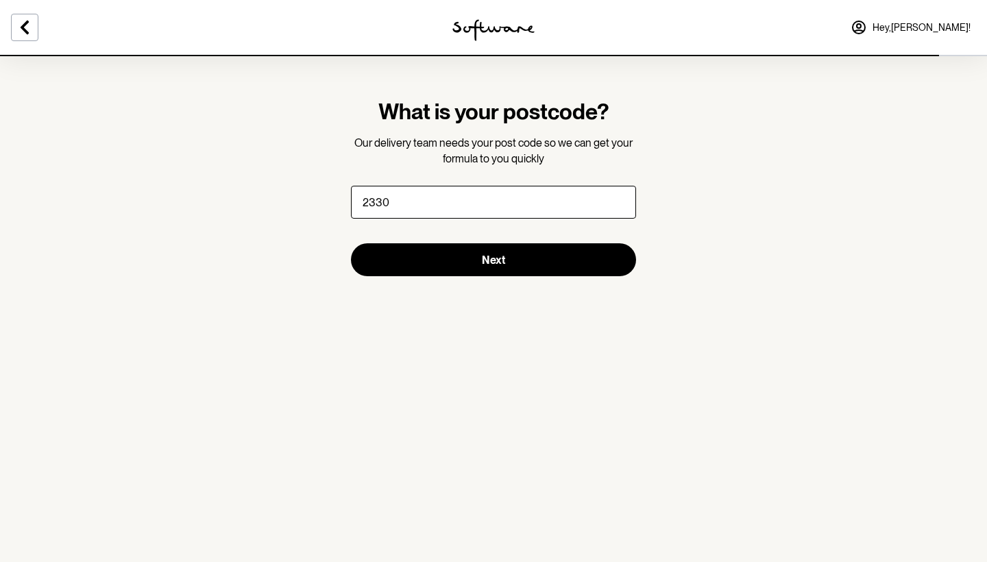
type input "2330"
click at [493, 259] on button "Next" at bounding box center [493, 259] width 285 height 33
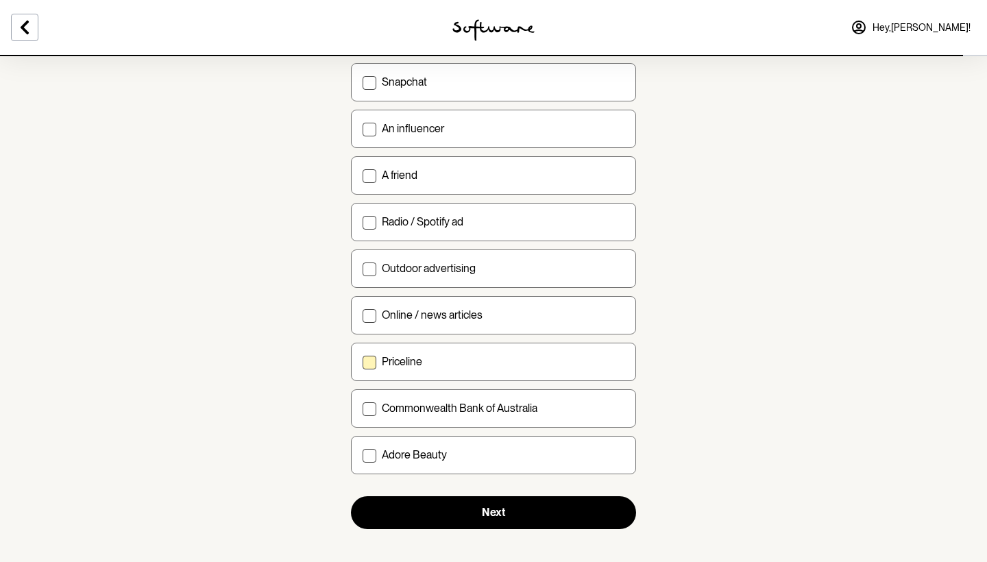
scroll to position [387, 0]
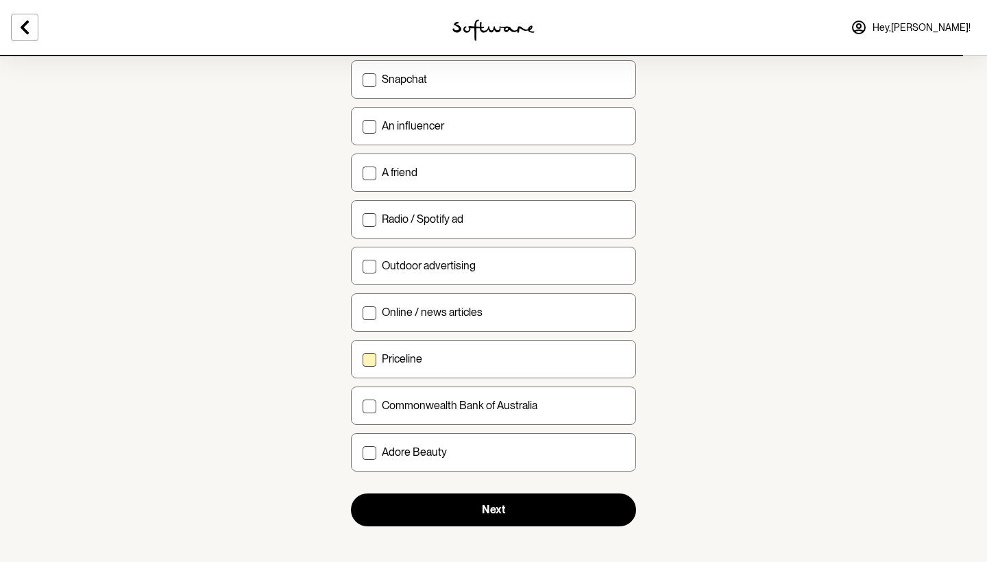
click at [428, 358] on div "Priceline" at bounding box center [503, 358] width 243 height 13
click at [362, 358] on input "Priceline" at bounding box center [362, 358] width 1 height 1
checkbox input "true"
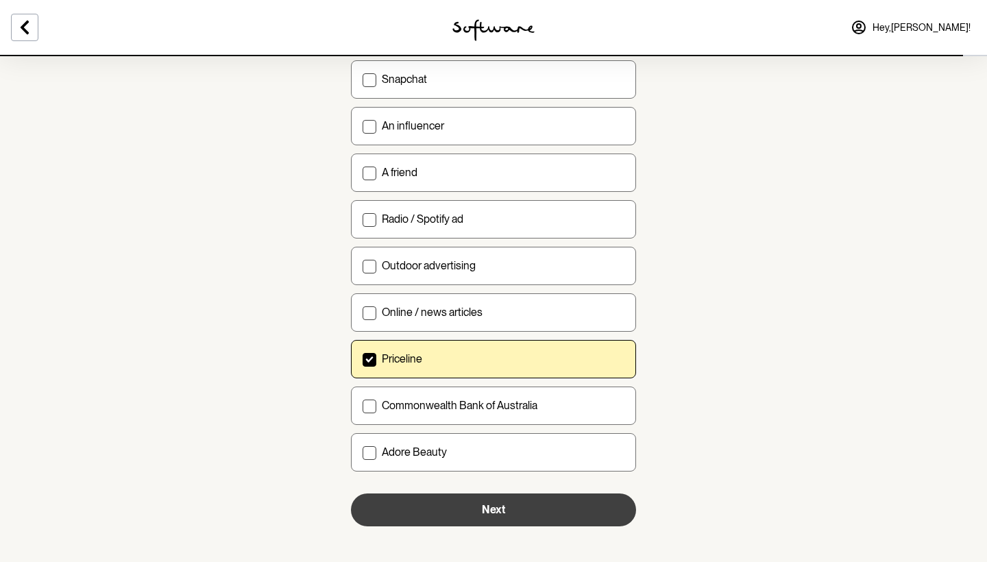
click at [469, 517] on button "Next" at bounding box center [493, 509] width 285 height 33
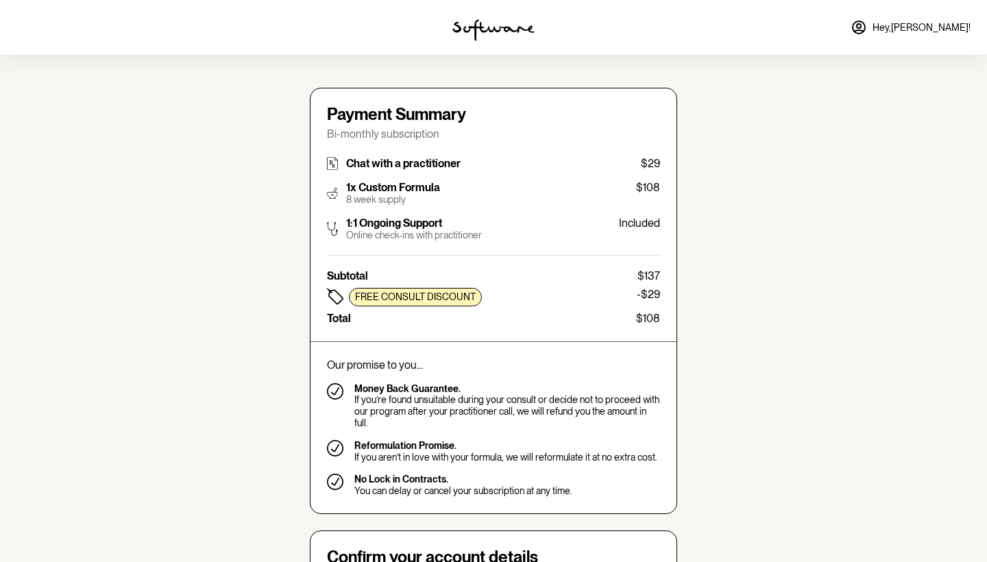
type input "[EMAIL_ADDRESS][DOMAIN_NAME]"
type input "[PHONE_NUMBER]"
